Goal: Task Accomplishment & Management: Complete application form

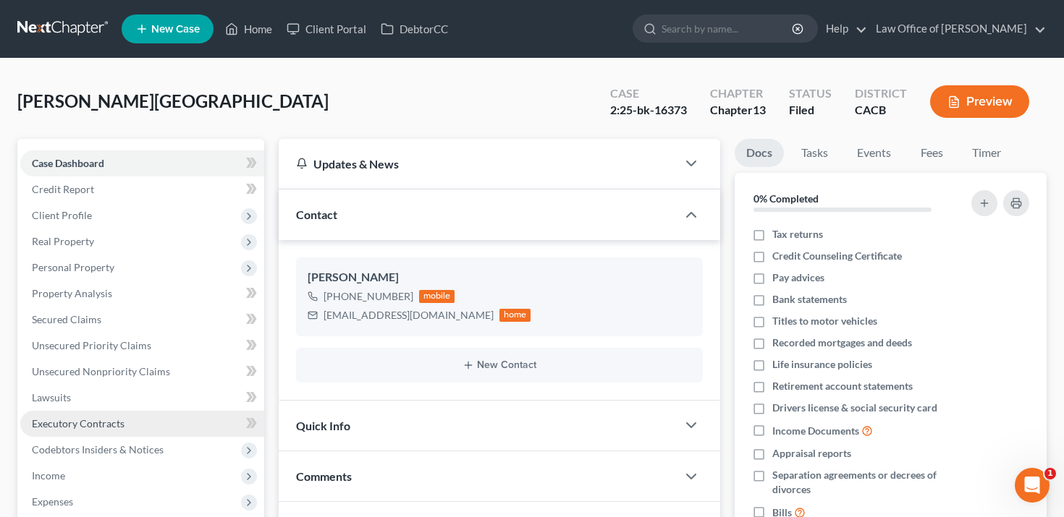
scroll to position [25, 0]
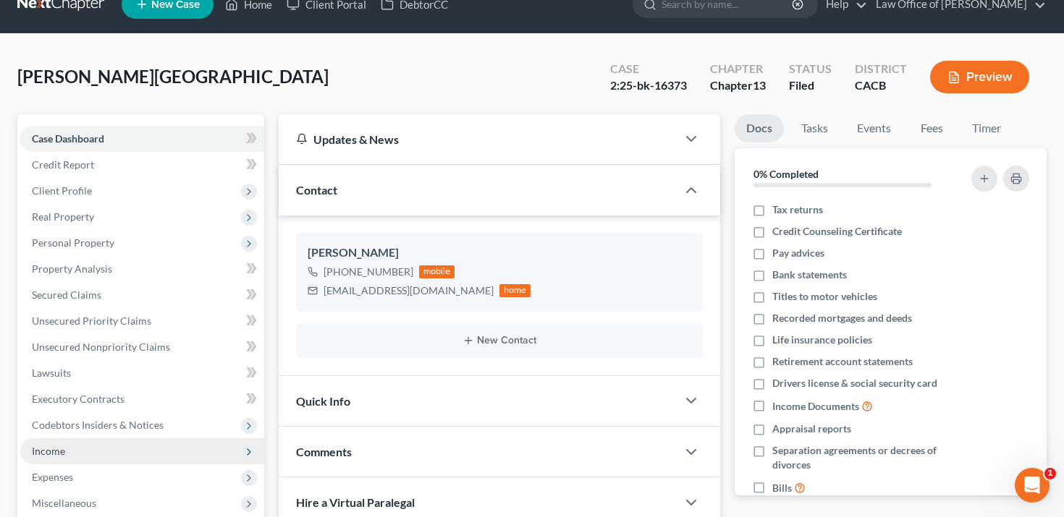
click at [99, 445] on span "Income" at bounding box center [142, 452] width 244 height 26
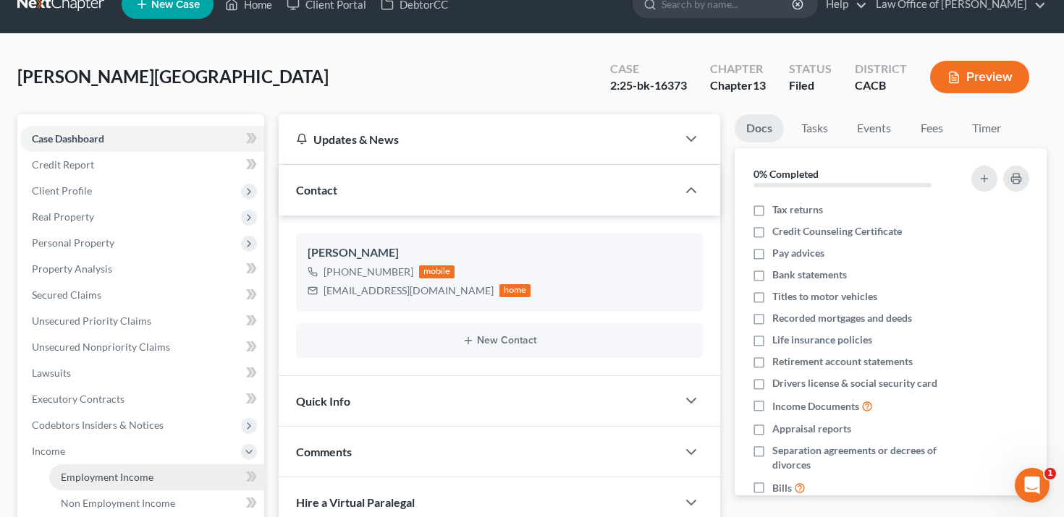
click at [113, 475] on span "Employment Income" at bounding box center [107, 477] width 93 height 12
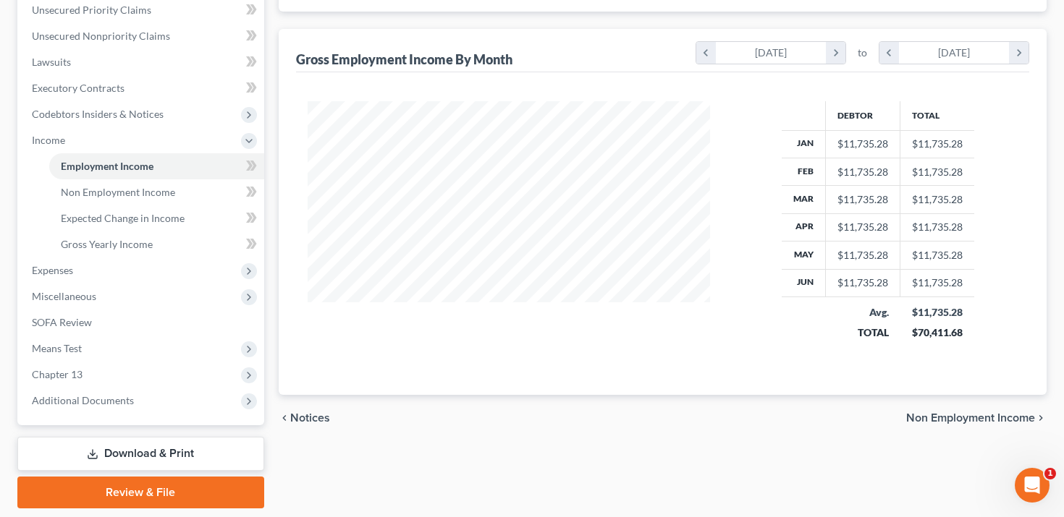
scroll to position [337, 0]
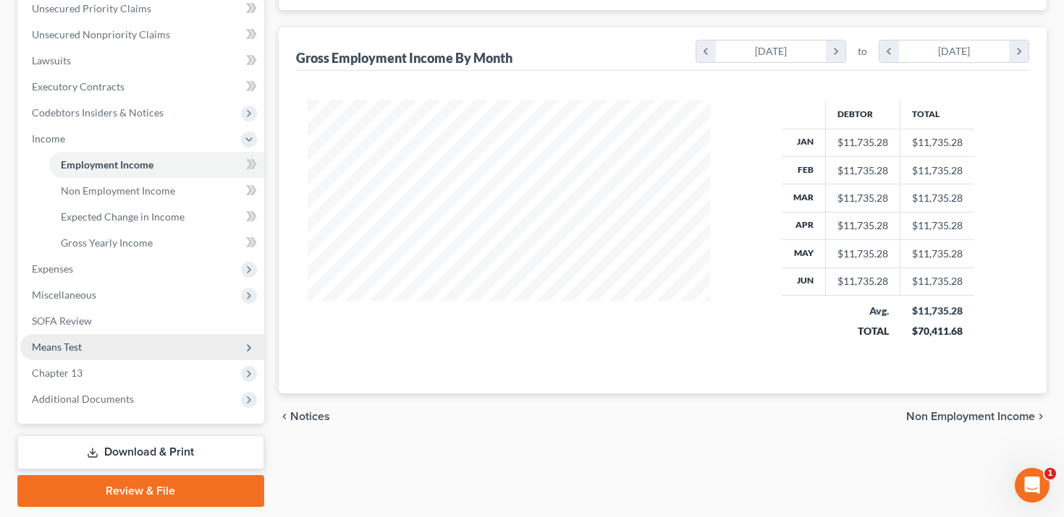
click at [151, 350] on span "Means Test" at bounding box center [142, 347] width 244 height 26
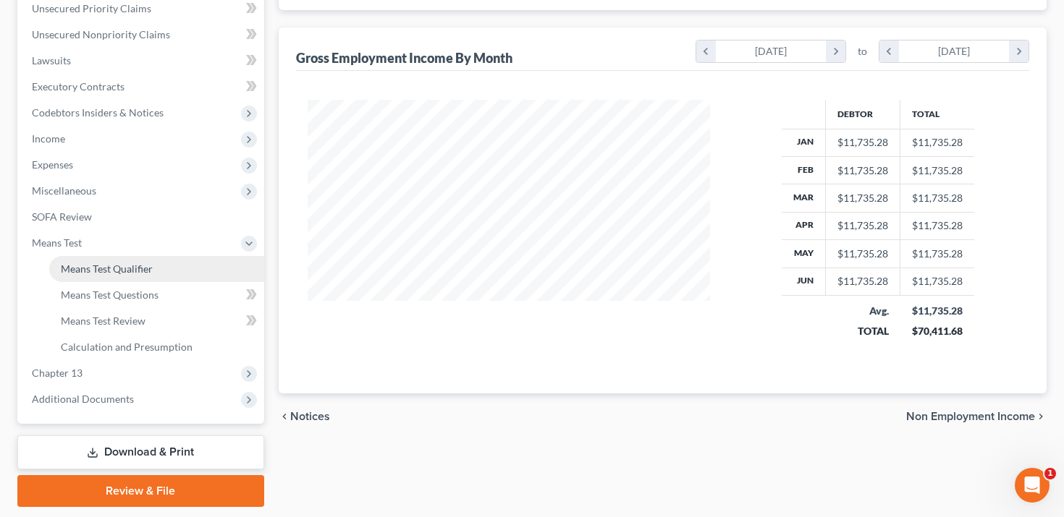
click at [180, 268] on link "Means Test Qualifier" at bounding box center [156, 269] width 215 height 26
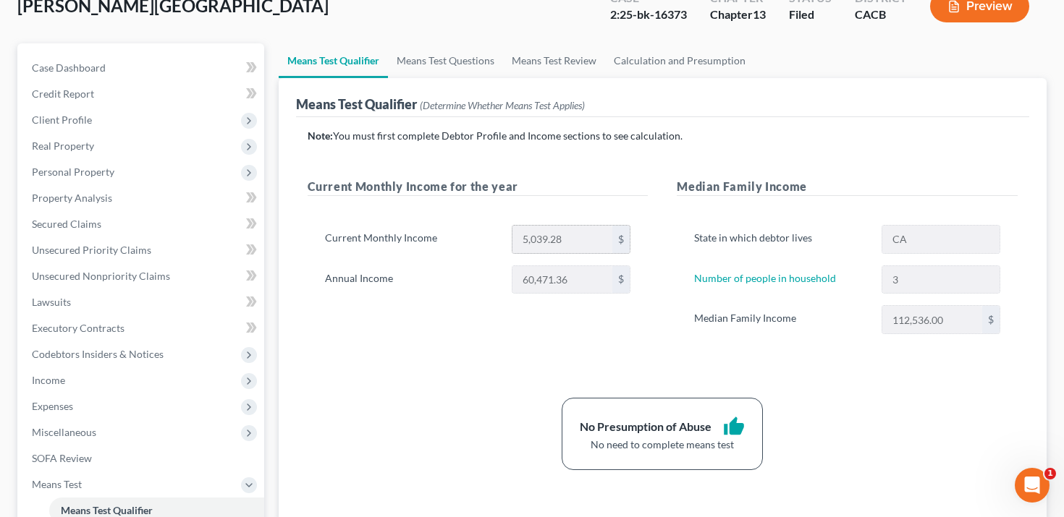
scroll to position [87, 0]
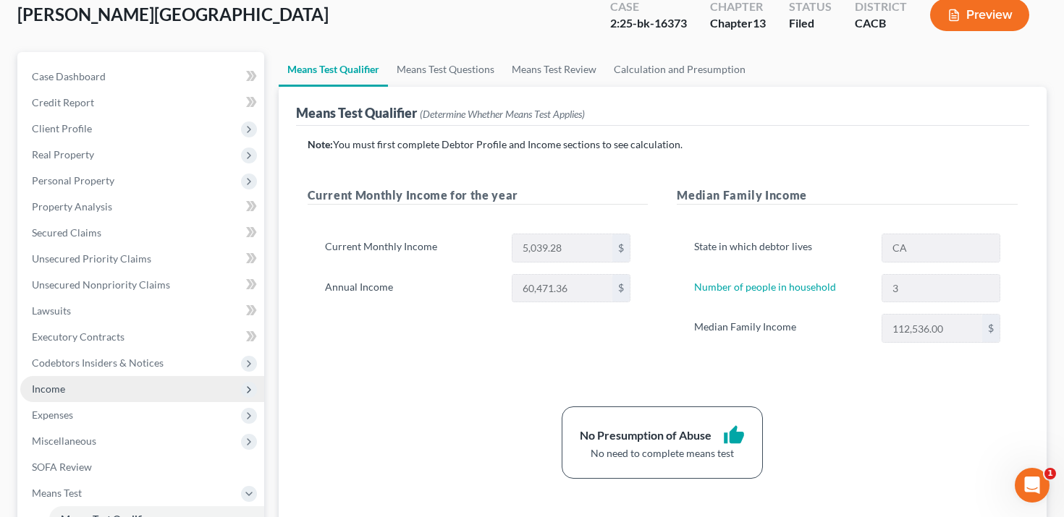
click at [118, 378] on span "Income" at bounding box center [142, 389] width 244 height 26
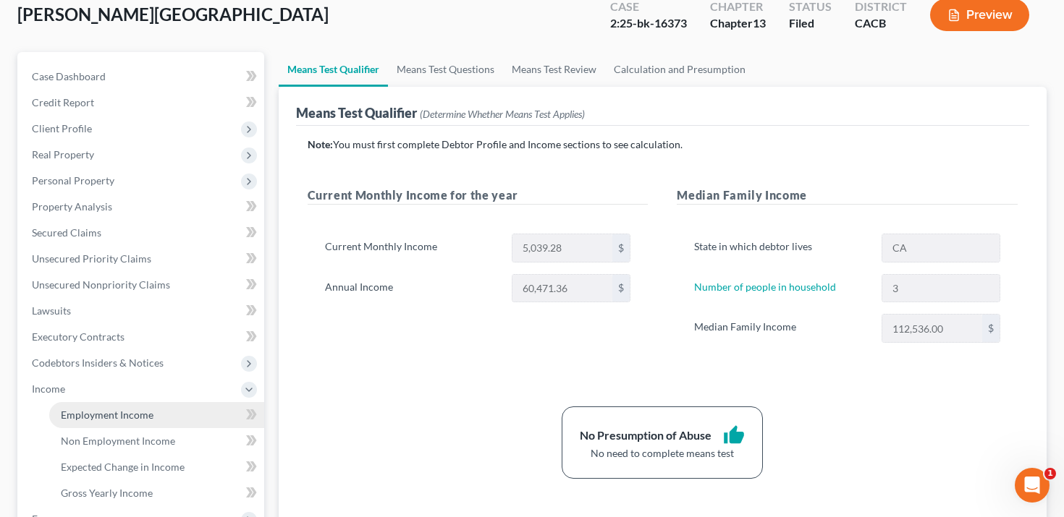
click at [120, 410] on span "Employment Income" at bounding box center [107, 415] width 93 height 12
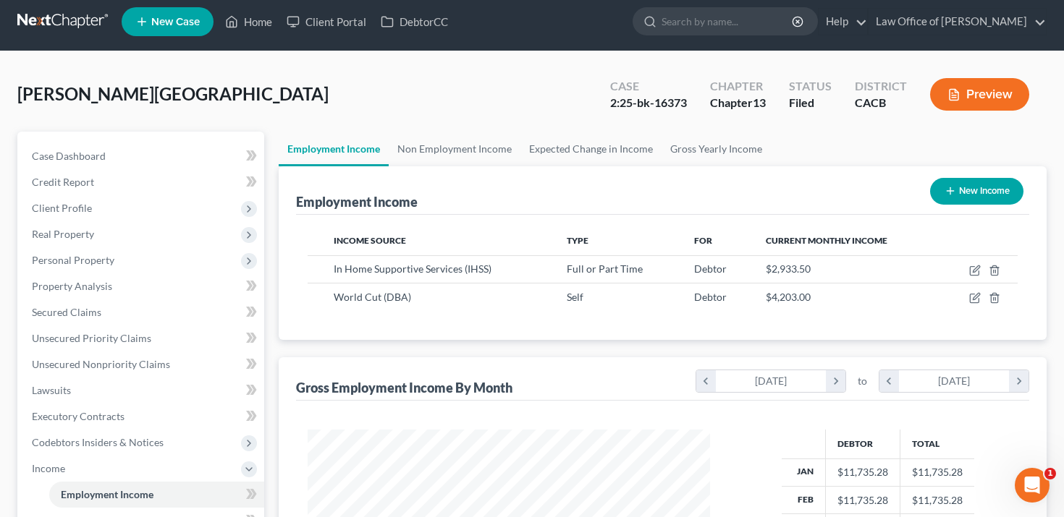
scroll to position [93, 0]
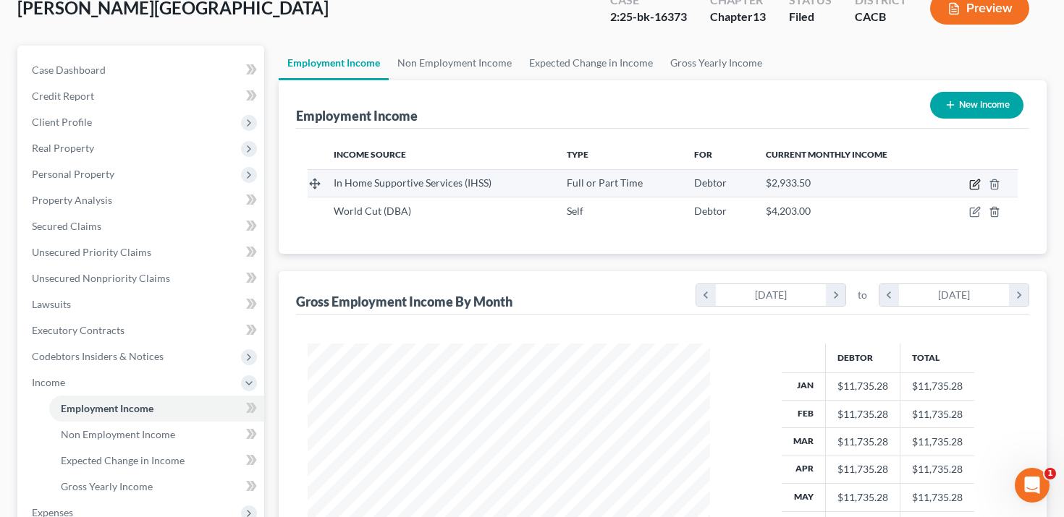
click at [975, 182] on icon "button" at bounding box center [976, 182] width 7 height 7
select select "0"
select select "4"
select select "1"
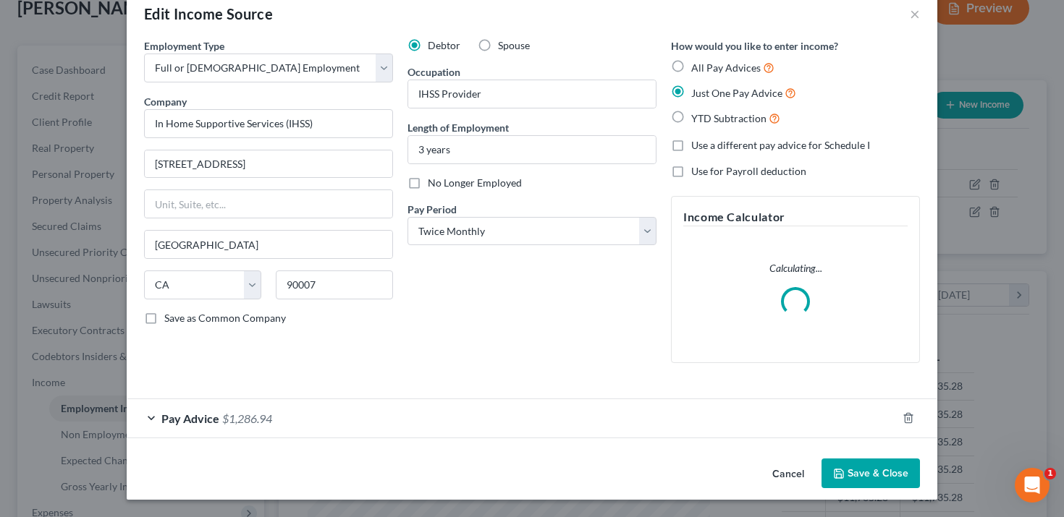
scroll to position [29, 0]
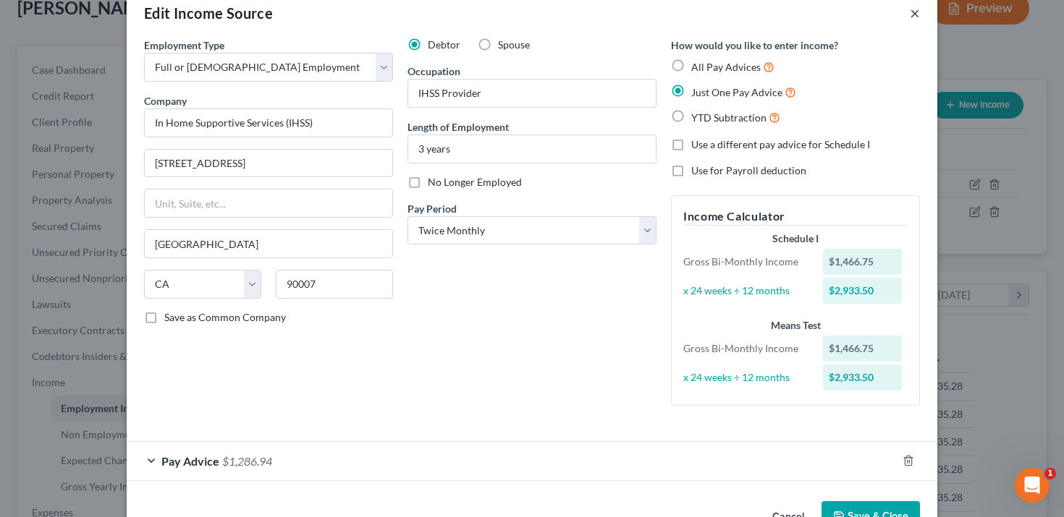
click at [913, 12] on button "×" at bounding box center [915, 12] width 10 height 17
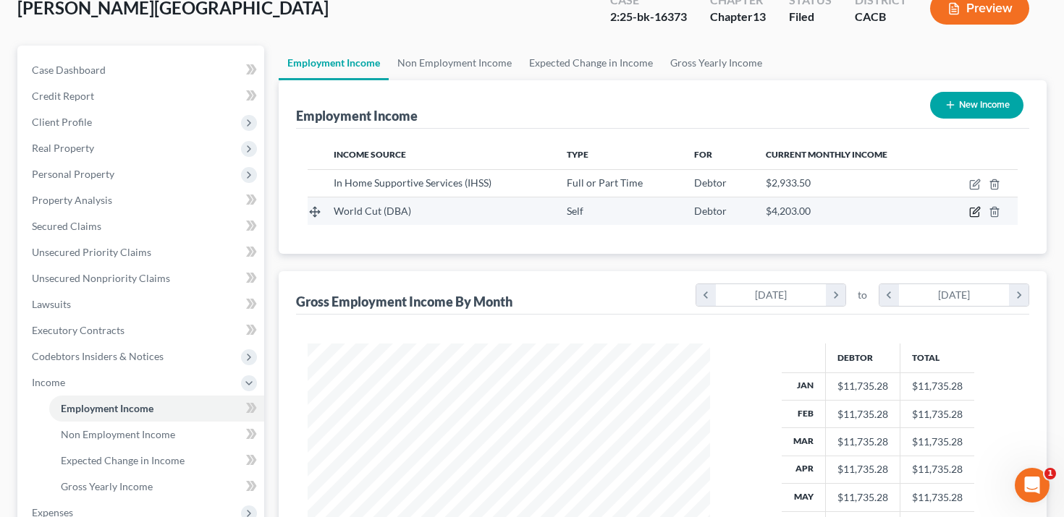
click at [980, 216] on icon "button" at bounding box center [975, 212] width 12 height 12
select select "1"
select select "4"
select select "0"
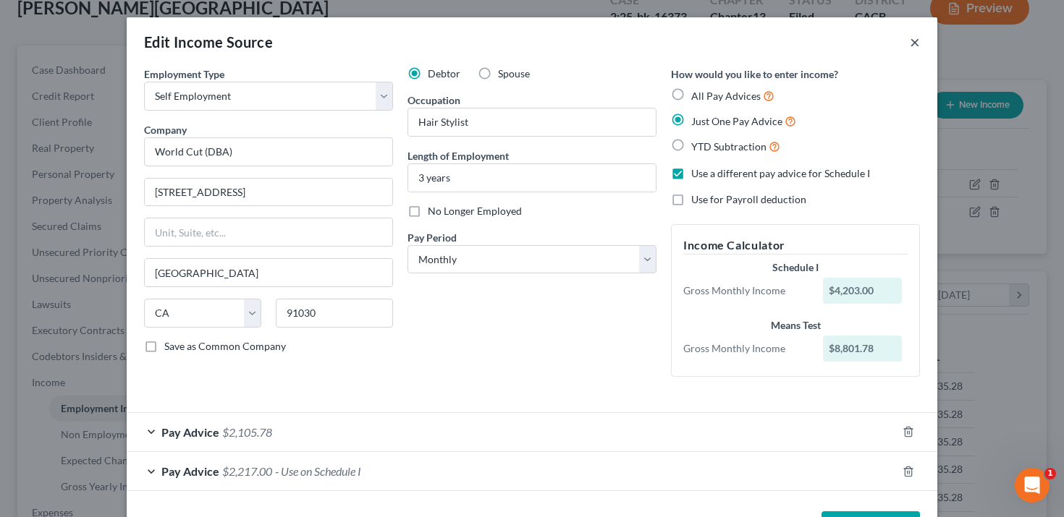
click at [913, 38] on button "×" at bounding box center [915, 41] width 10 height 17
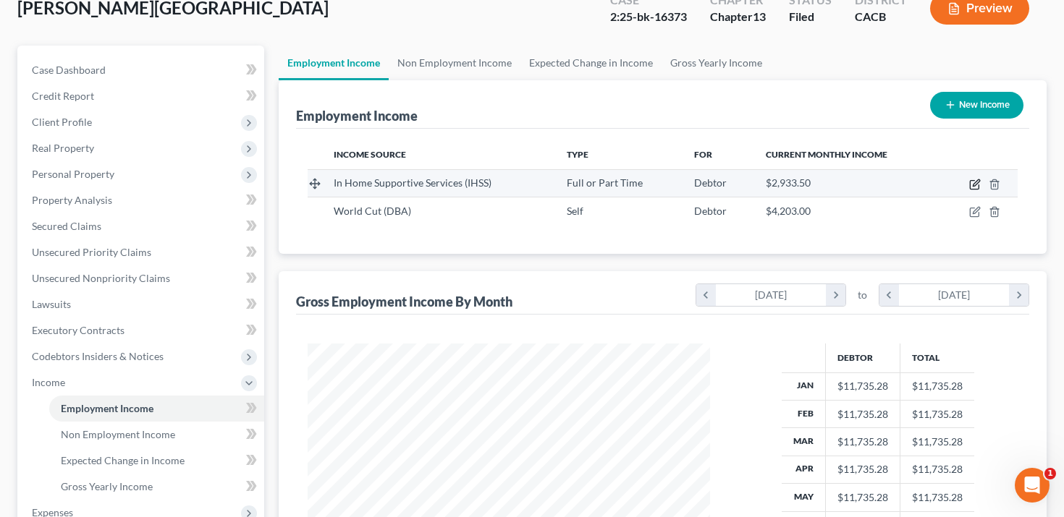
click at [978, 179] on icon "button" at bounding box center [976, 182] width 7 height 7
select select "0"
select select "4"
select select "1"
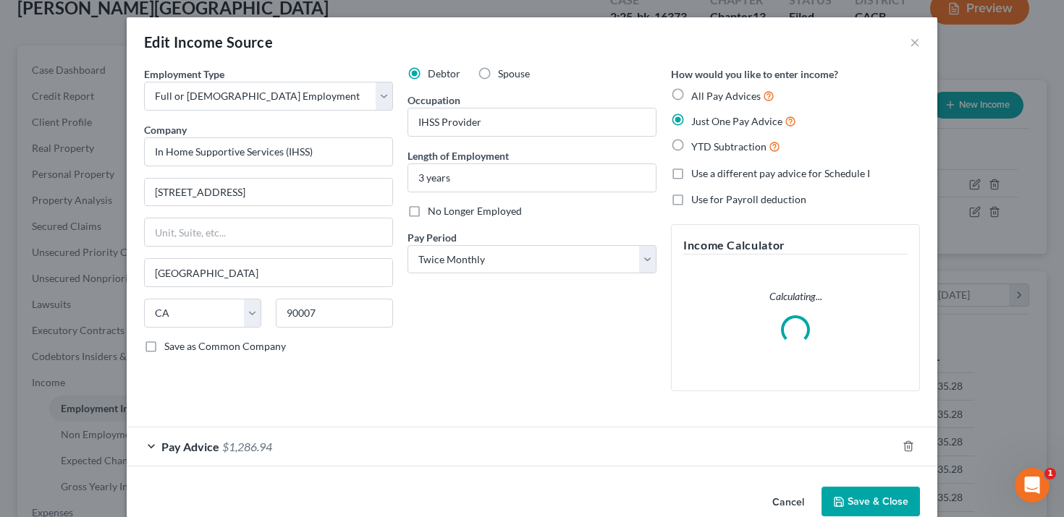
scroll to position [28, 0]
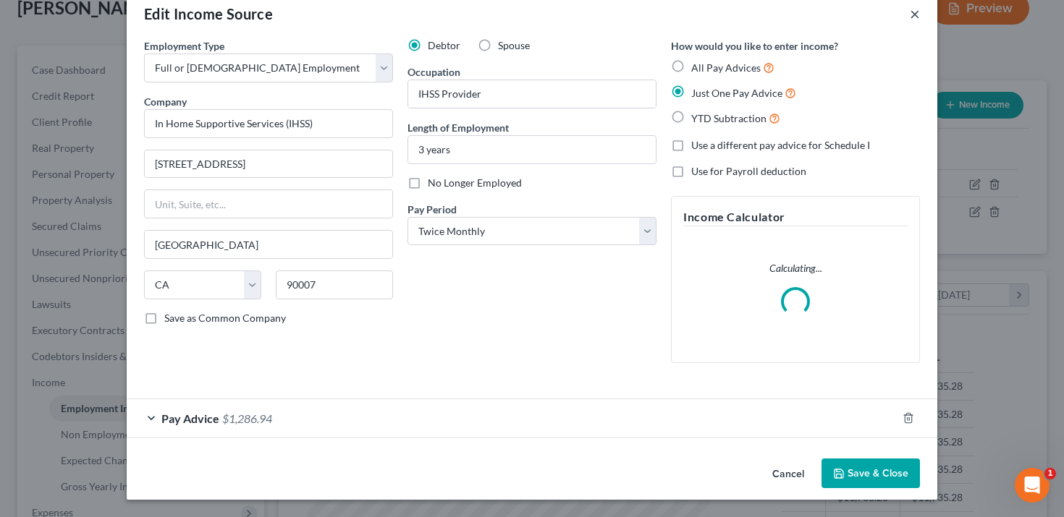
click at [915, 12] on button "×" at bounding box center [915, 13] width 10 height 17
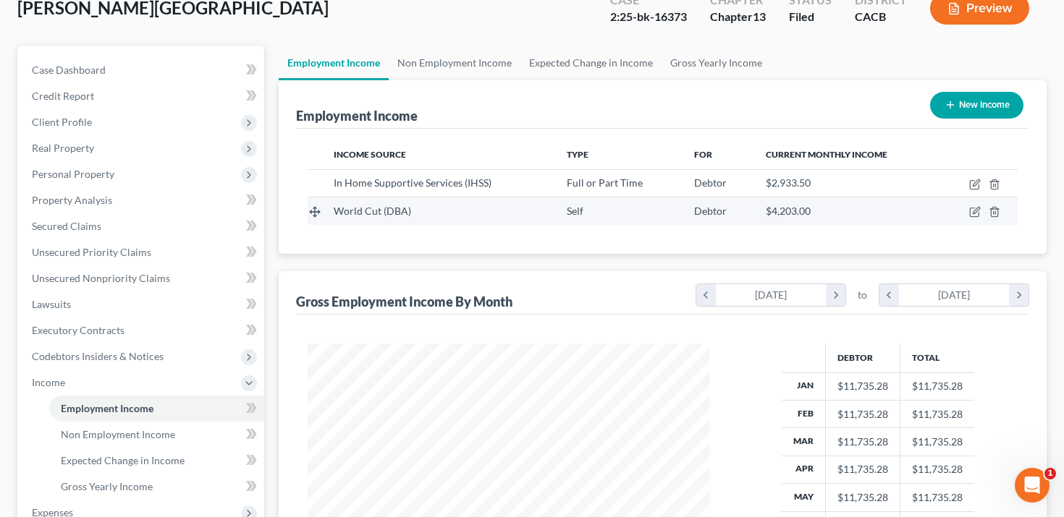
click at [983, 216] on td at bounding box center [978, 211] width 77 height 27
click at [977, 214] on icon "button" at bounding box center [975, 212] width 12 height 12
select select "1"
select select "4"
select select "0"
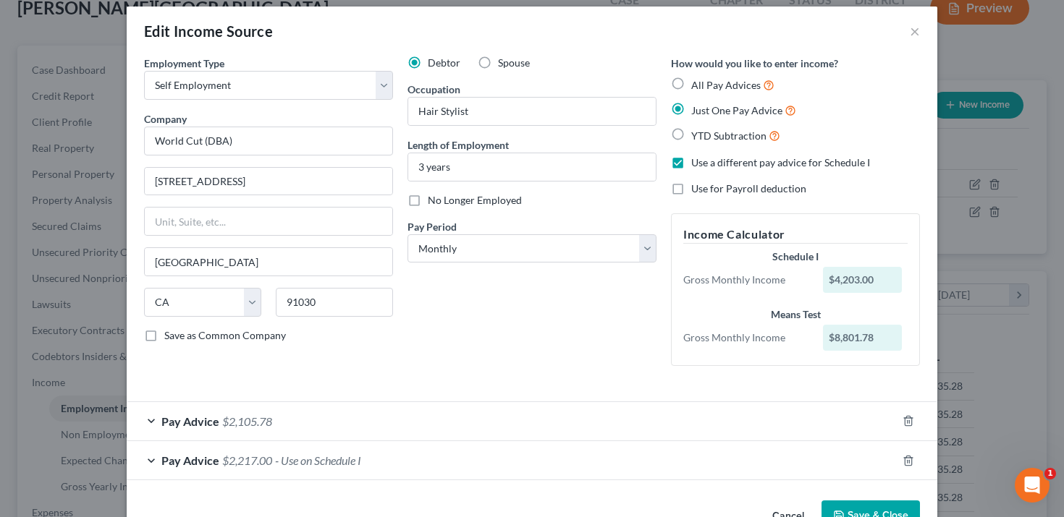
scroll to position [0, 0]
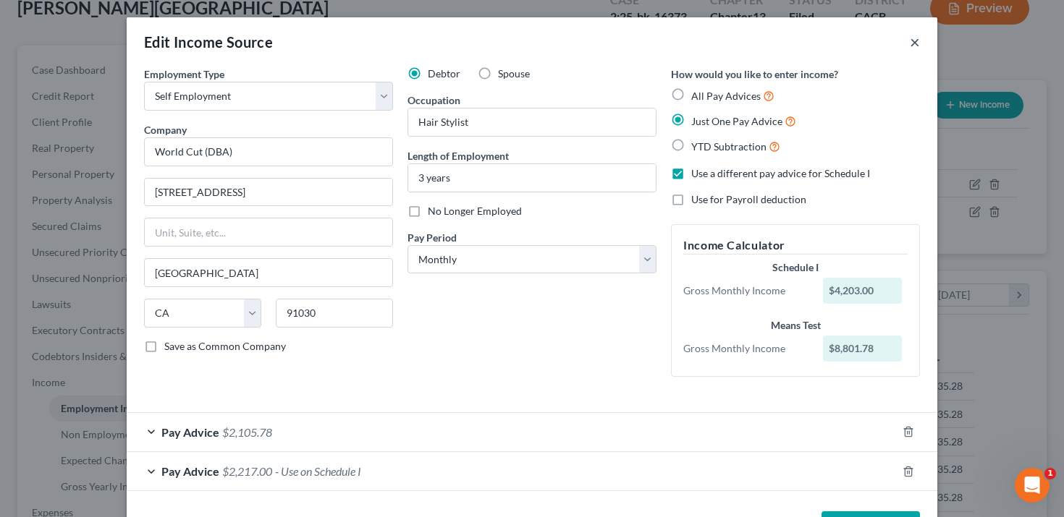
click at [911, 43] on button "×" at bounding box center [915, 41] width 10 height 17
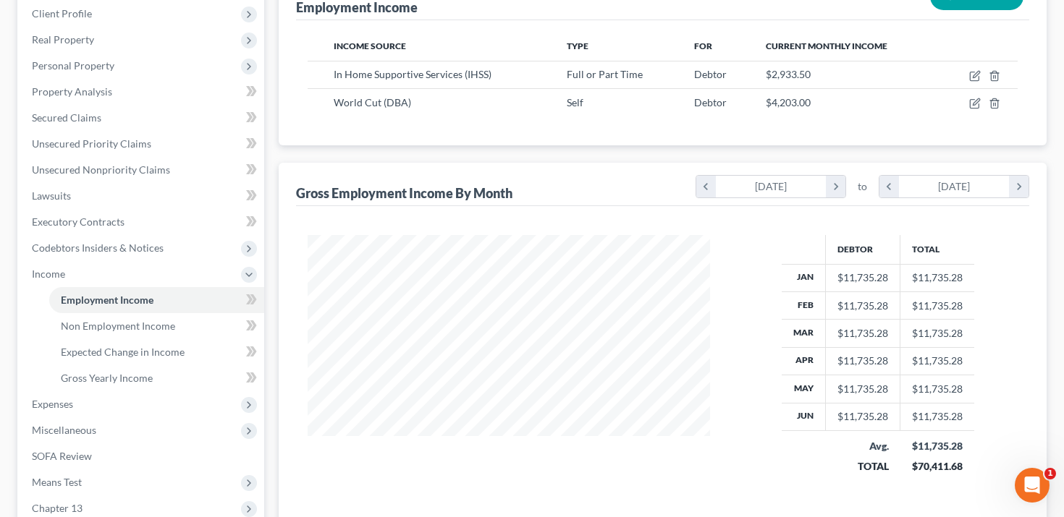
scroll to position [196, 0]
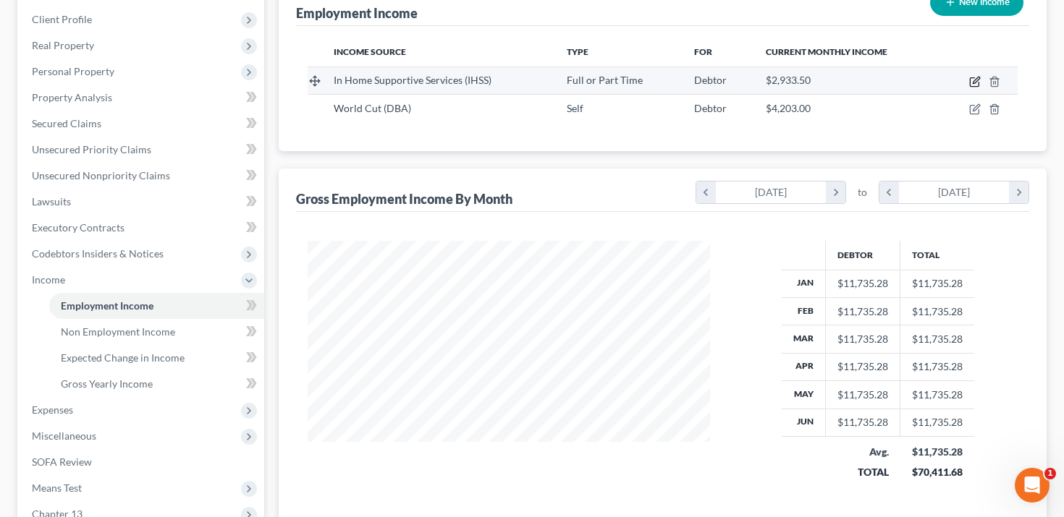
click at [972, 80] on icon "button" at bounding box center [975, 82] width 12 height 12
select select "0"
select select "4"
select select "1"
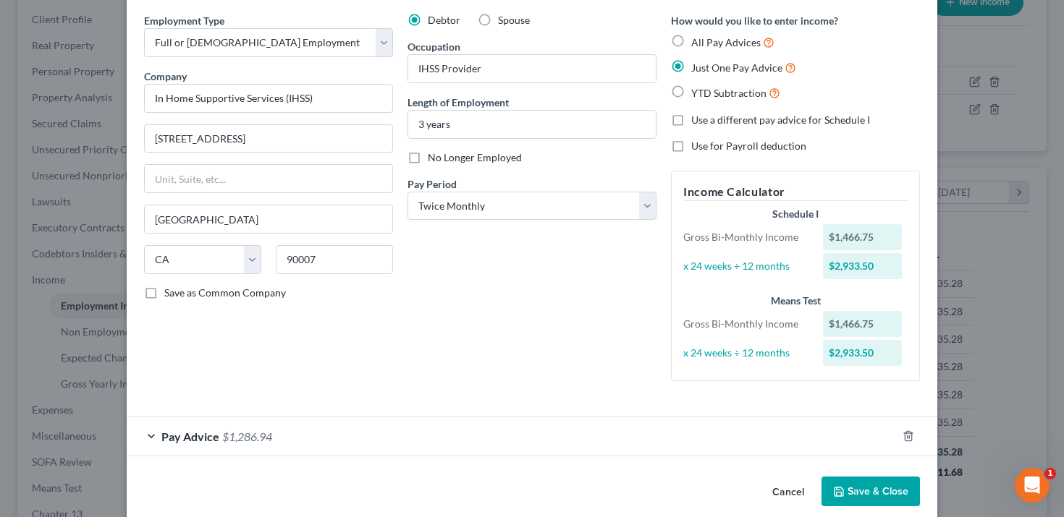
scroll to position [53, 0]
click at [968, 140] on div "Edit Income Source × Employment Type * Select Full or [DEMOGRAPHIC_DATA] Employ…" at bounding box center [532, 258] width 1064 height 517
click at [798, 496] on button "Cancel" at bounding box center [788, 493] width 55 height 29
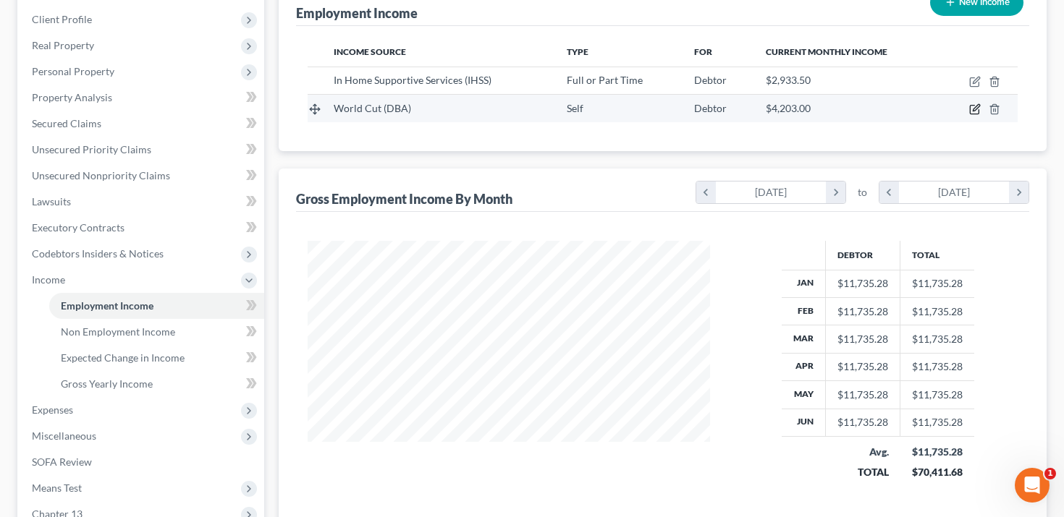
click at [975, 114] on icon "button" at bounding box center [974, 110] width 9 height 9
select select "1"
select select "4"
select select "0"
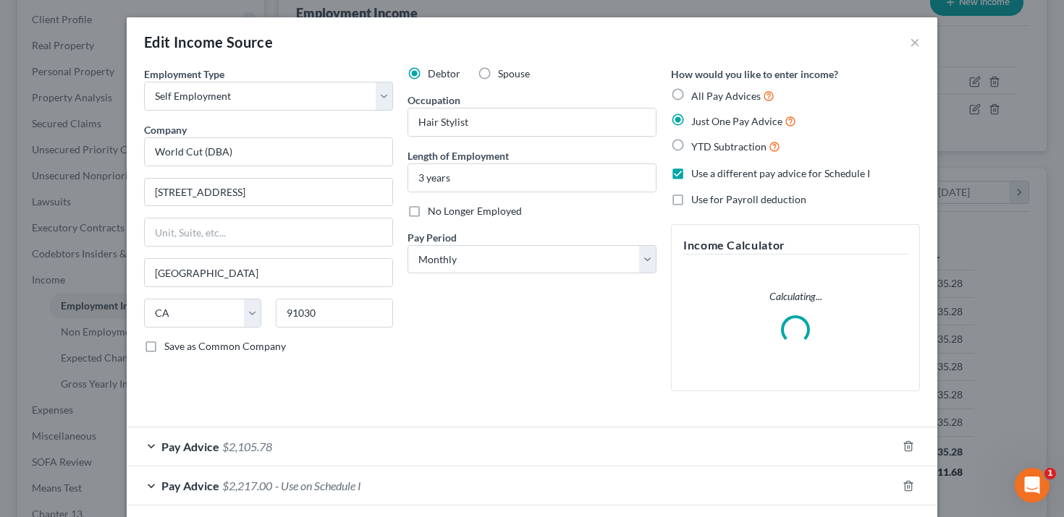
scroll to position [33, 0]
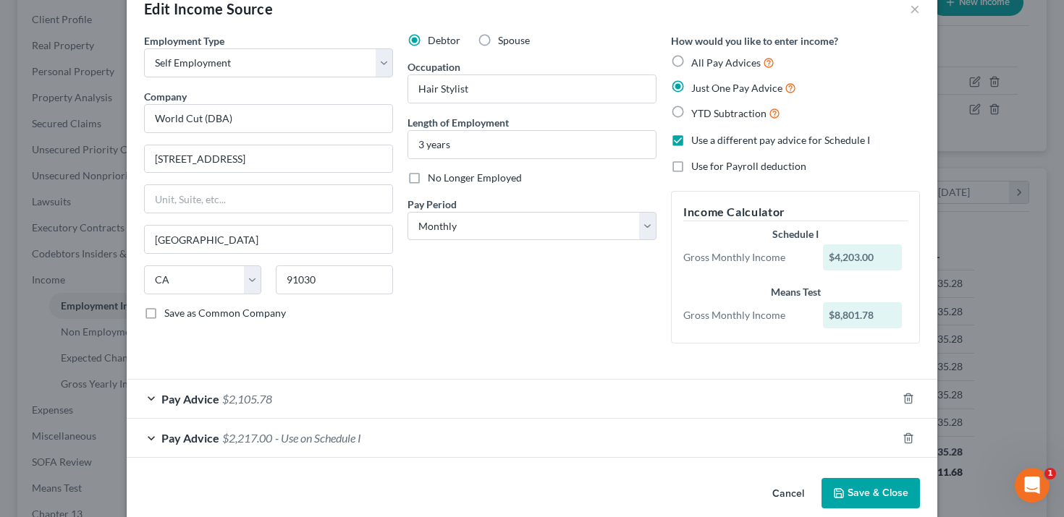
click at [495, 425] on div "Pay Advice $2,217.00 - Use on Schedule I" at bounding box center [512, 438] width 770 height 38
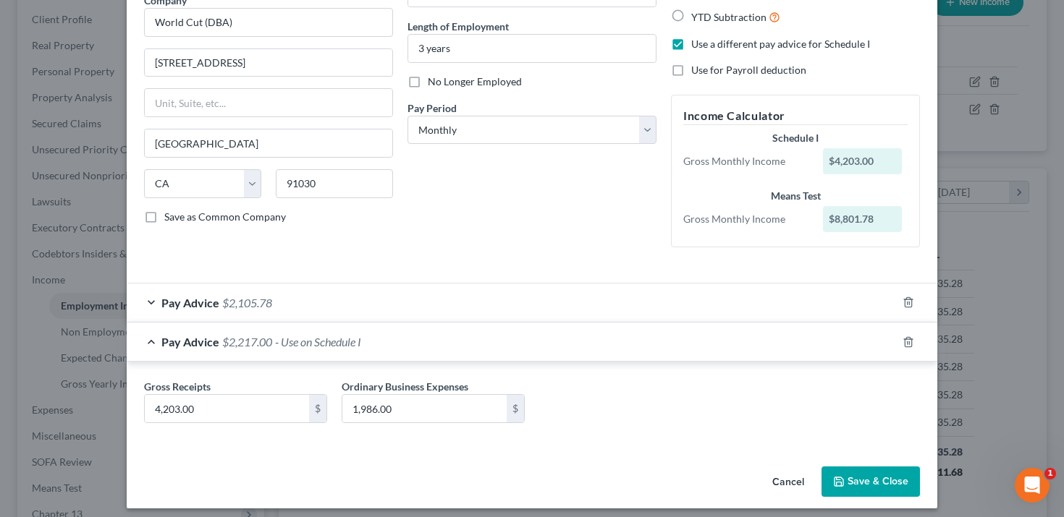
scroll to position [137, 0]
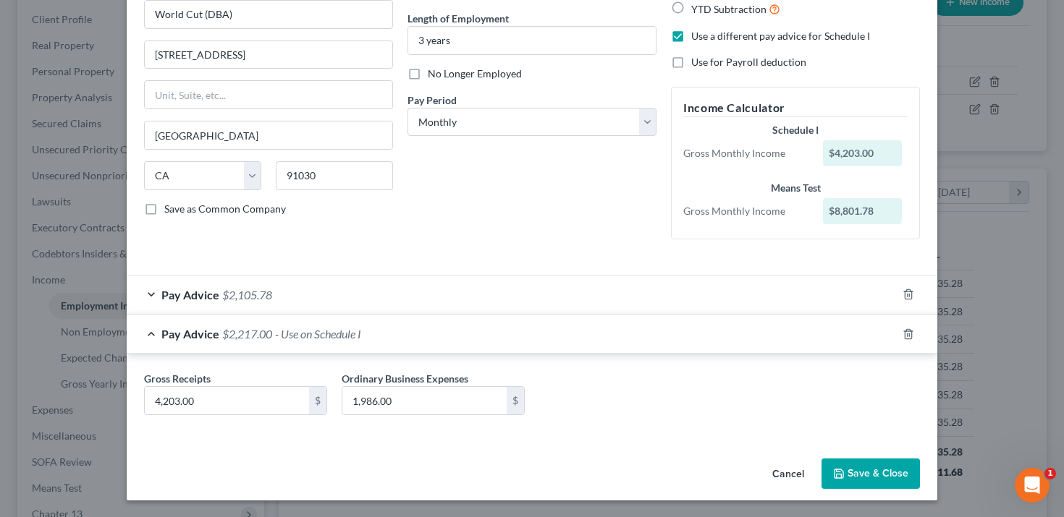
click at [576, 344] on div "Pay Advice $2,217.00 - Use on Schedule I" at bounding box center [512, 334] width 770 height 38
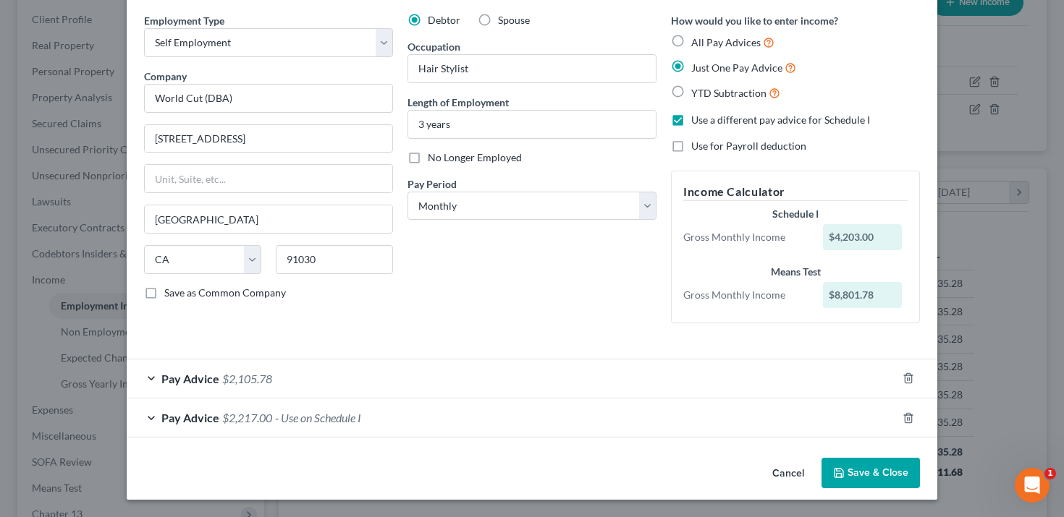
scroll to position [54, 0]
click at [524, 425] on div "Pay Advice $2,217.00 - Use on Schedule I" at bounding box center [512, 418] width 770 height 38
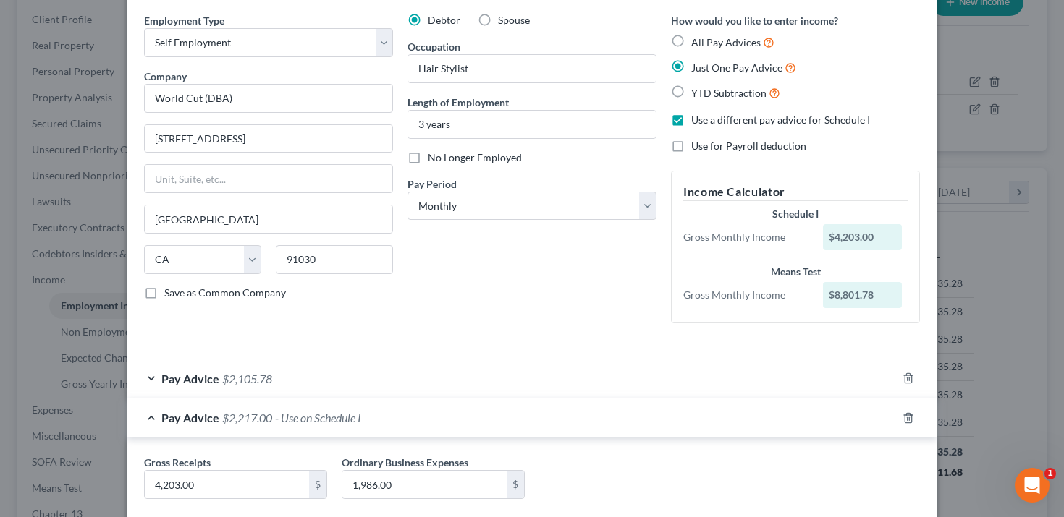
scroll to position [137, 0]
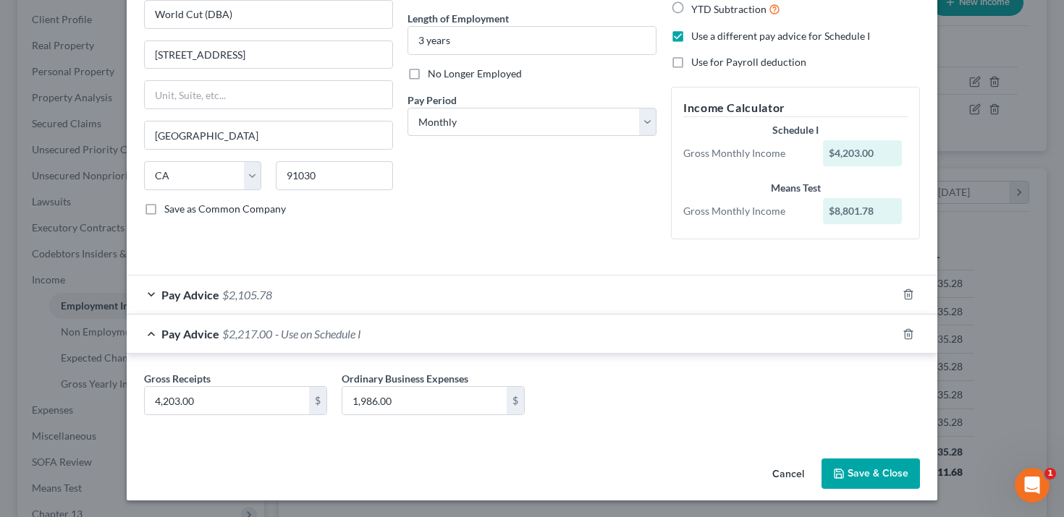
click at [102, 291] on div "Edit Income Source × Employment Type * Select Full or [DEMOGRAPHIC_DATA] Employ…" at bounding box center [532, 258] width 1064 height 517
click at [95, 345] on div "Edit Income Source × Employment Type * Select Full or [DEMOGRAPHIC_DATA] Employ…" at bounding box center [532, 258] width 1064 height 517
click at [791, 472] on button "Cancel" at bounding box center [788, 474] width 55 height 29
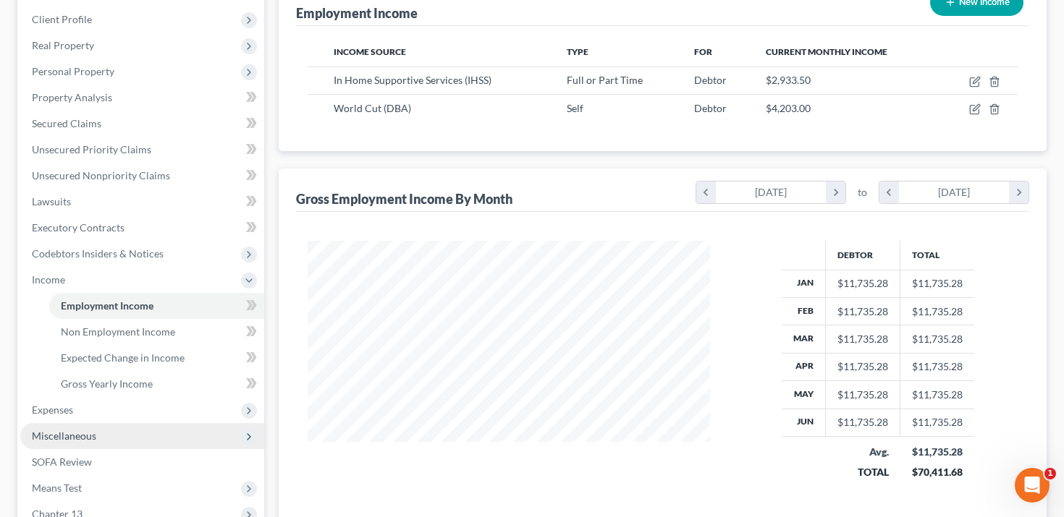
scroll to position [216, 0]
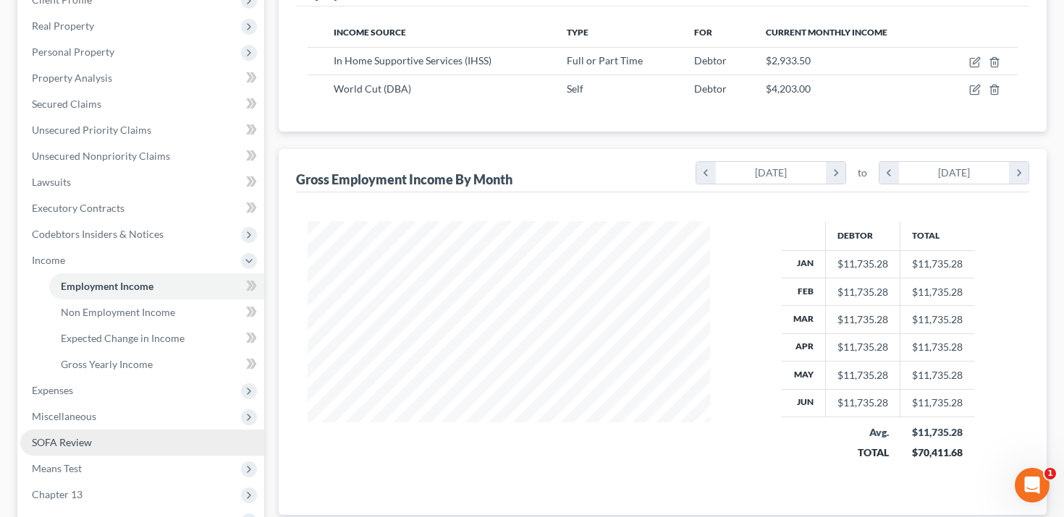
click at [68, 437] on span "SOFA Review" at bounding box center [62, 442] width 60 height 12
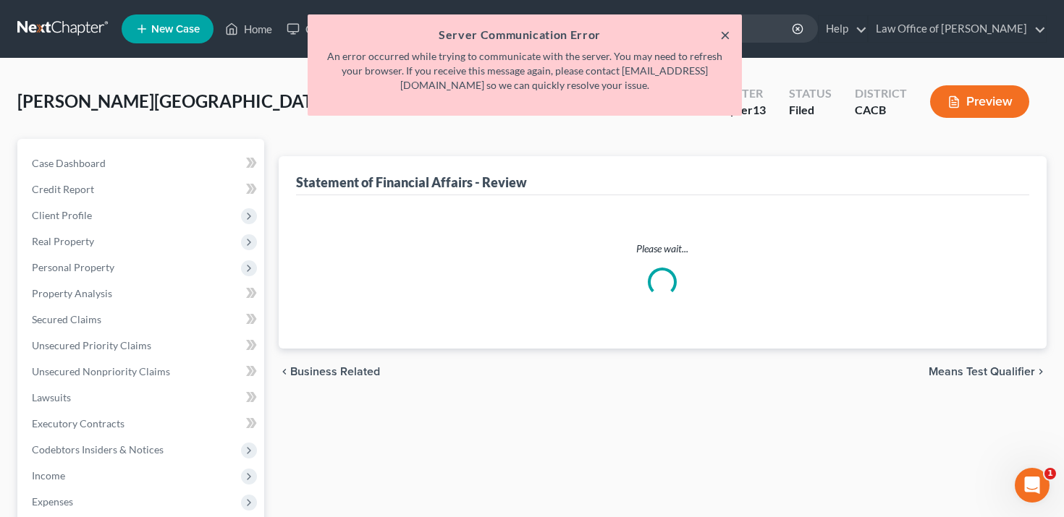
click at [721, 32] on button "×" at bounding box center [725, 34] width 10 height 17
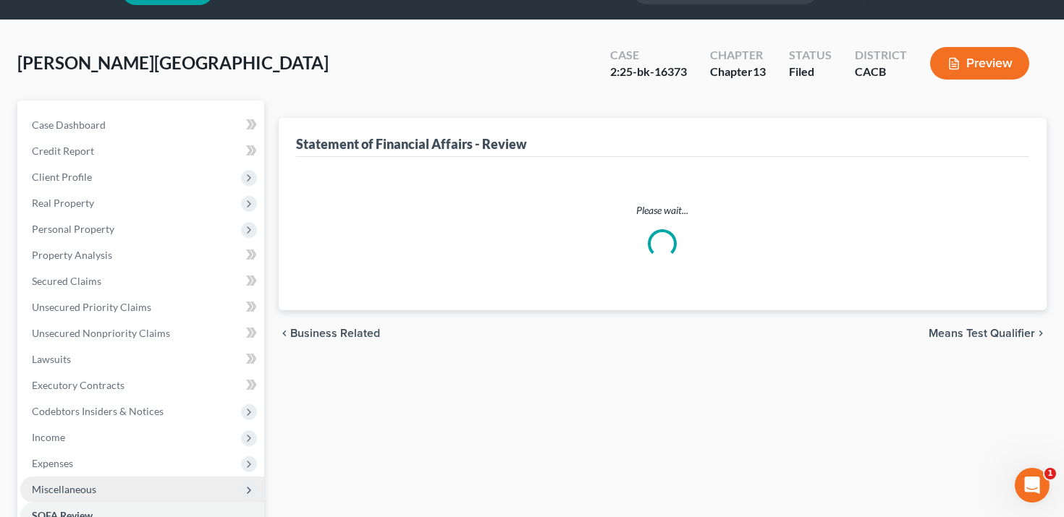
click at [75, 491] on span "Miscellaneous" at bounding box center [64, 489] width 64 height 12
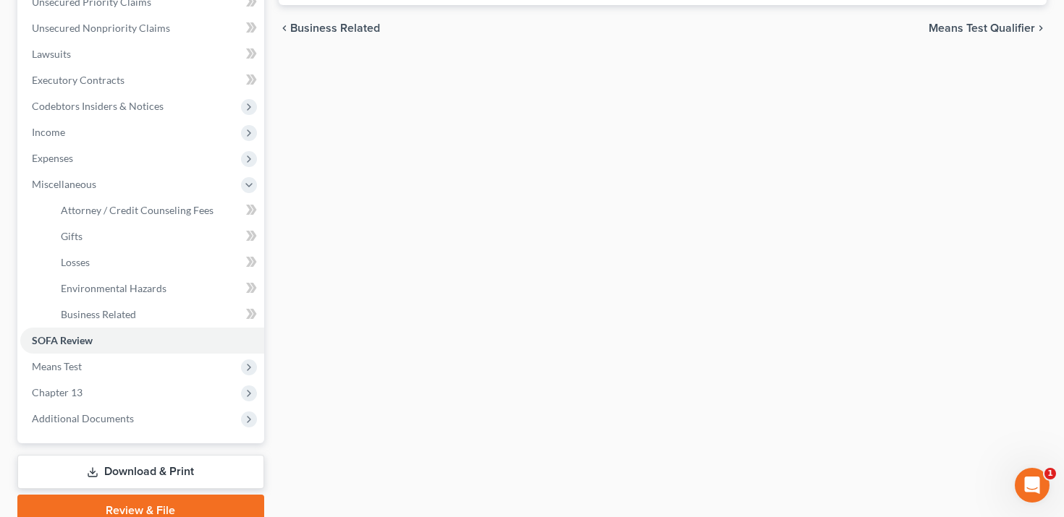
scroll to position [344, 0]
click at [81, 373] on span "Means Test" at bounding box center [142, 366] width 244 height 26
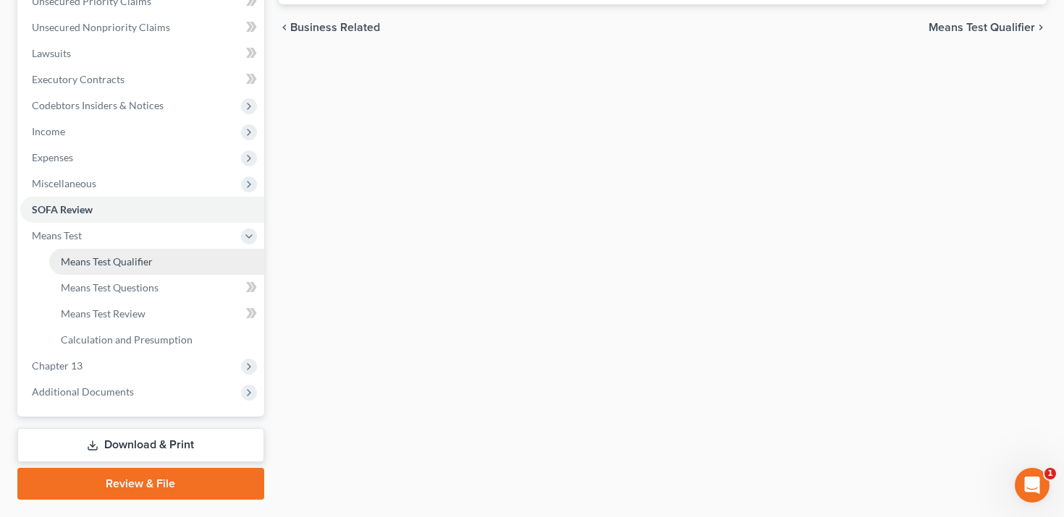
click at [137, 258] on span "Means Test Qualifier" at bounding box center [107, 261] width 92 height 12
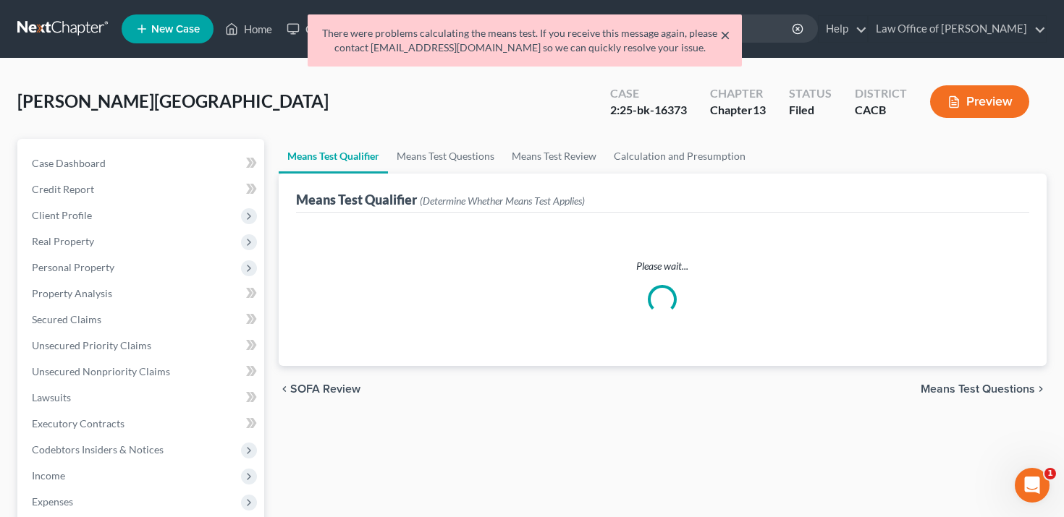
click at [728, 31] on button "×" at bounding box center [725, 34] width 10 height 17
